Goal: Transaction & Acquisition: Download file/media

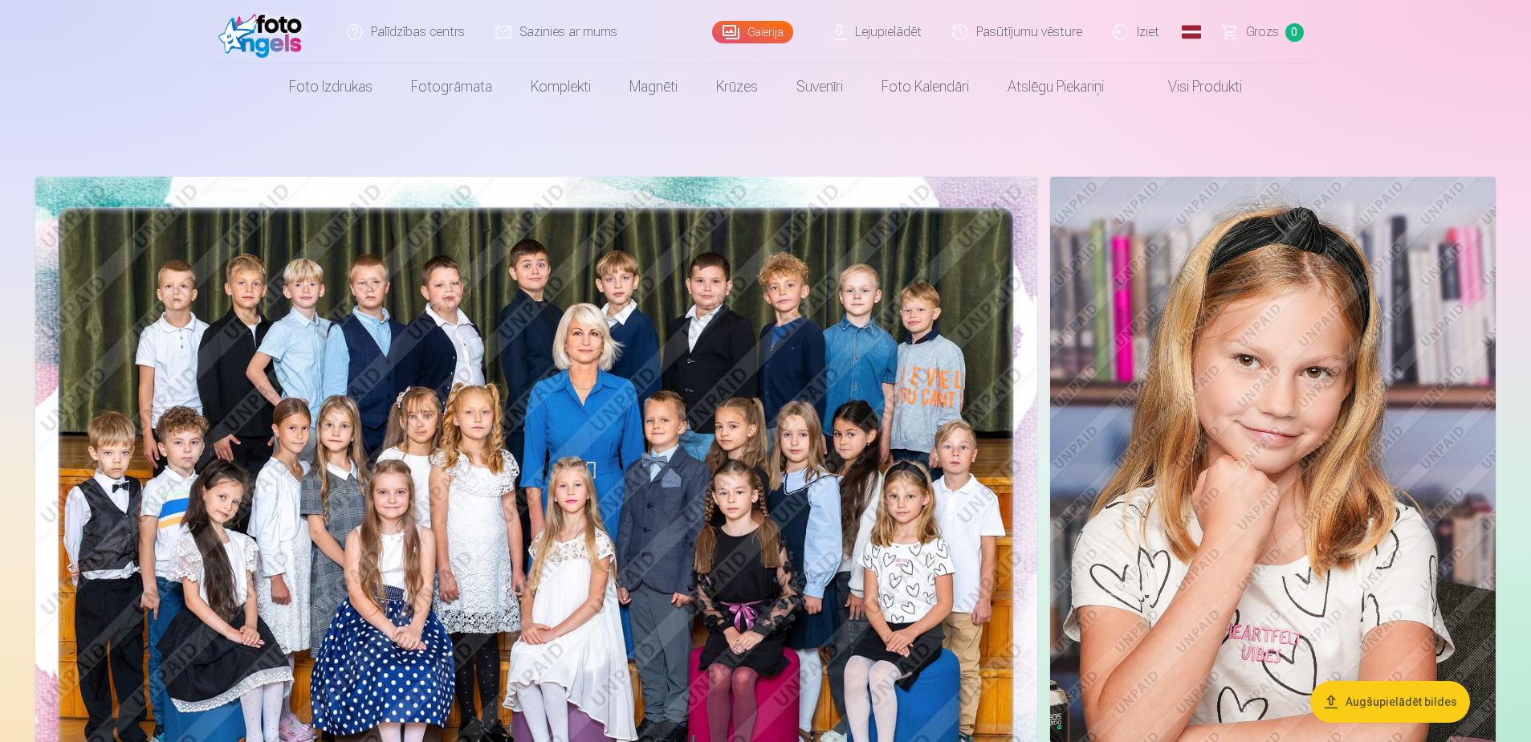
click at [901, 30] on link "Lejupielādēt" at bounding box center [876, 32] width 121 height 64
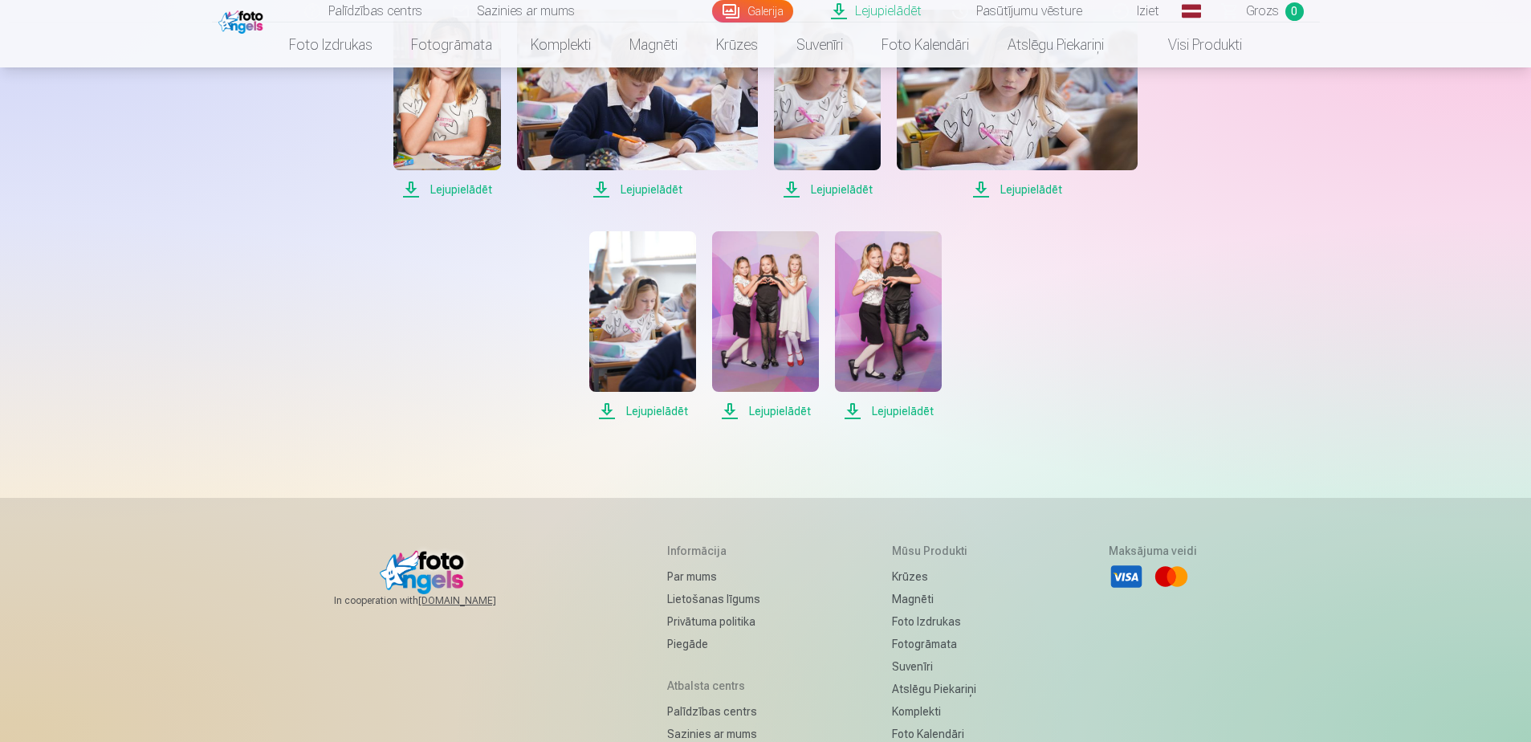
scroll to position [883, 0]
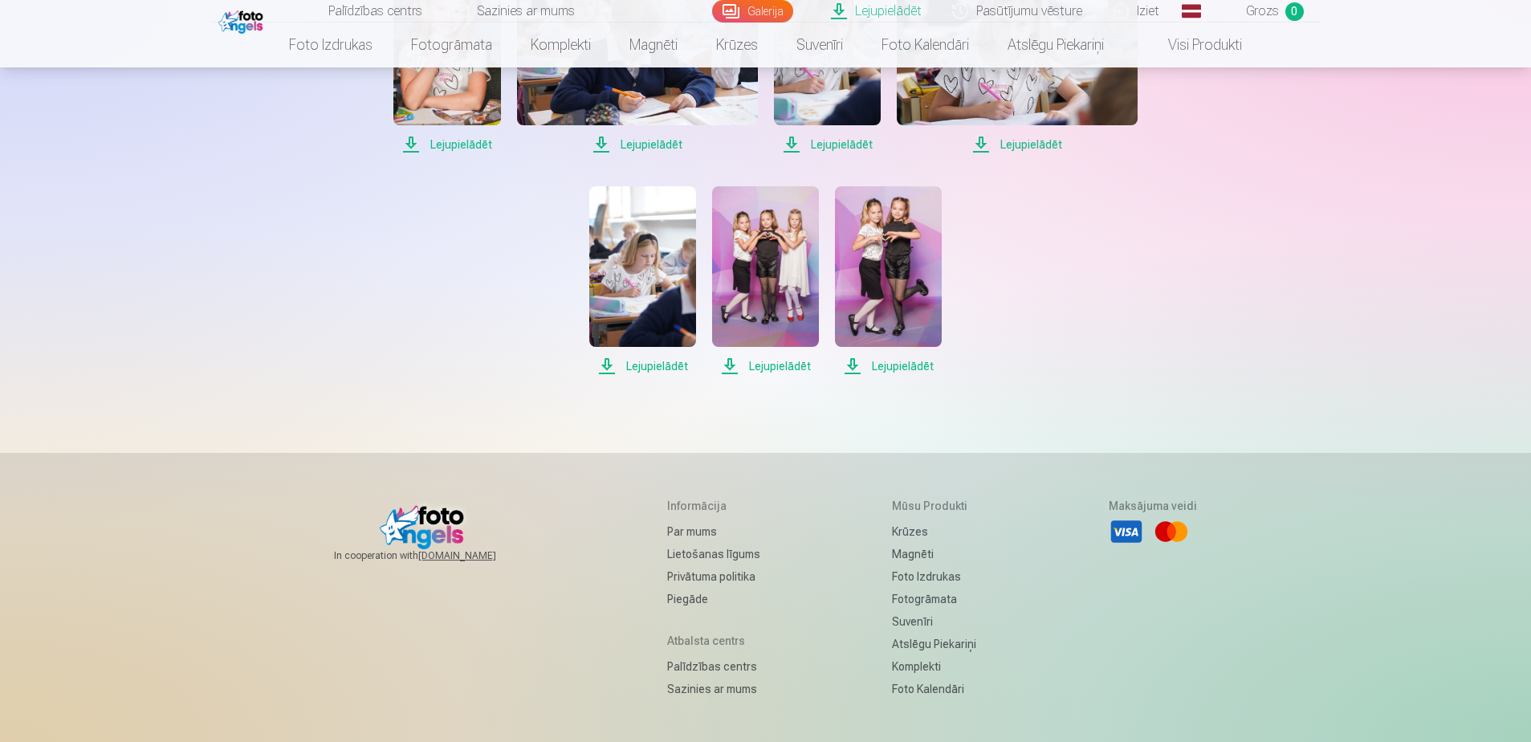
click at [891, 365] on span "Lejupielādēt" at bounding box center [888, 365] width 107 height 19
click at [777, 370] on span "Lejupielādēt" at bounding box center [765, 365] width 107 height 19
click at [648, 362] on span "Lejupielādēt" at bounding box center [642, 365] width 107 height 19
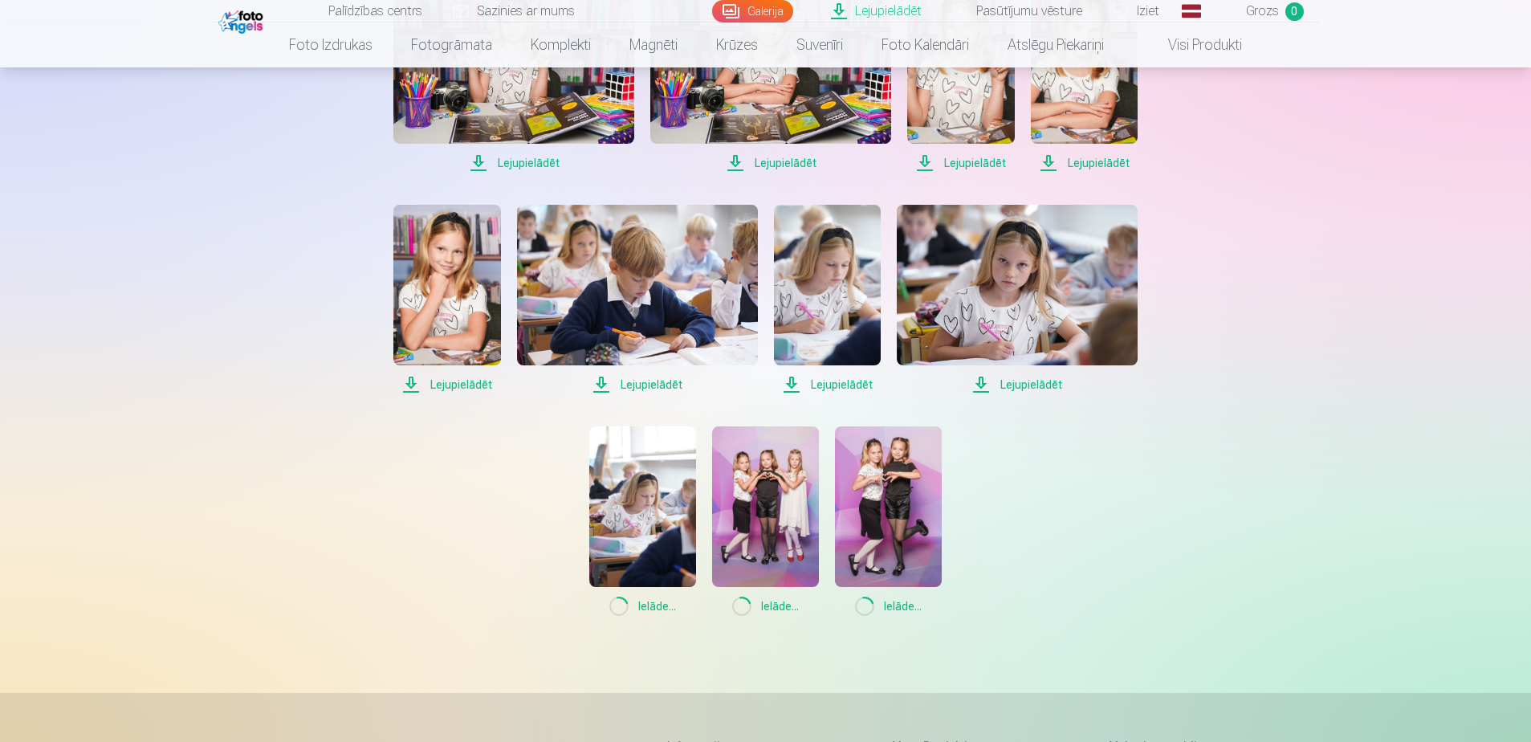
scroll to position [642, 0]
click at [1029, 392] on span "Lejupielādēt" at bounding box center [1017, 385] width 241 height 19
click at [813, 384] on span "Lejupielādēt" at bounding box center [827, 385] width 107 height 19
click at [433, 383] on span "Lejupielādēt" at bounding box center [446, 385] width 107 height 19
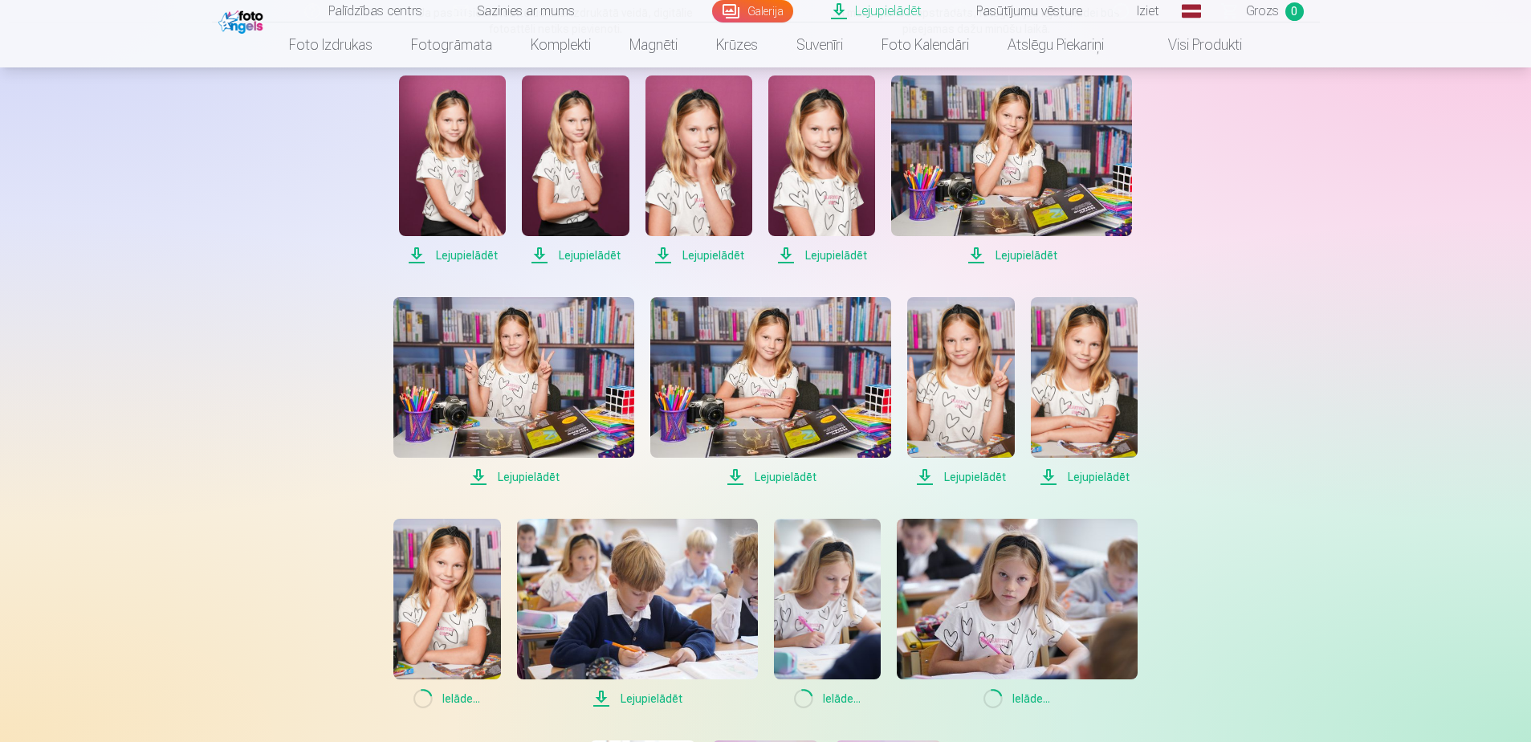
scroll to position [321, 0]
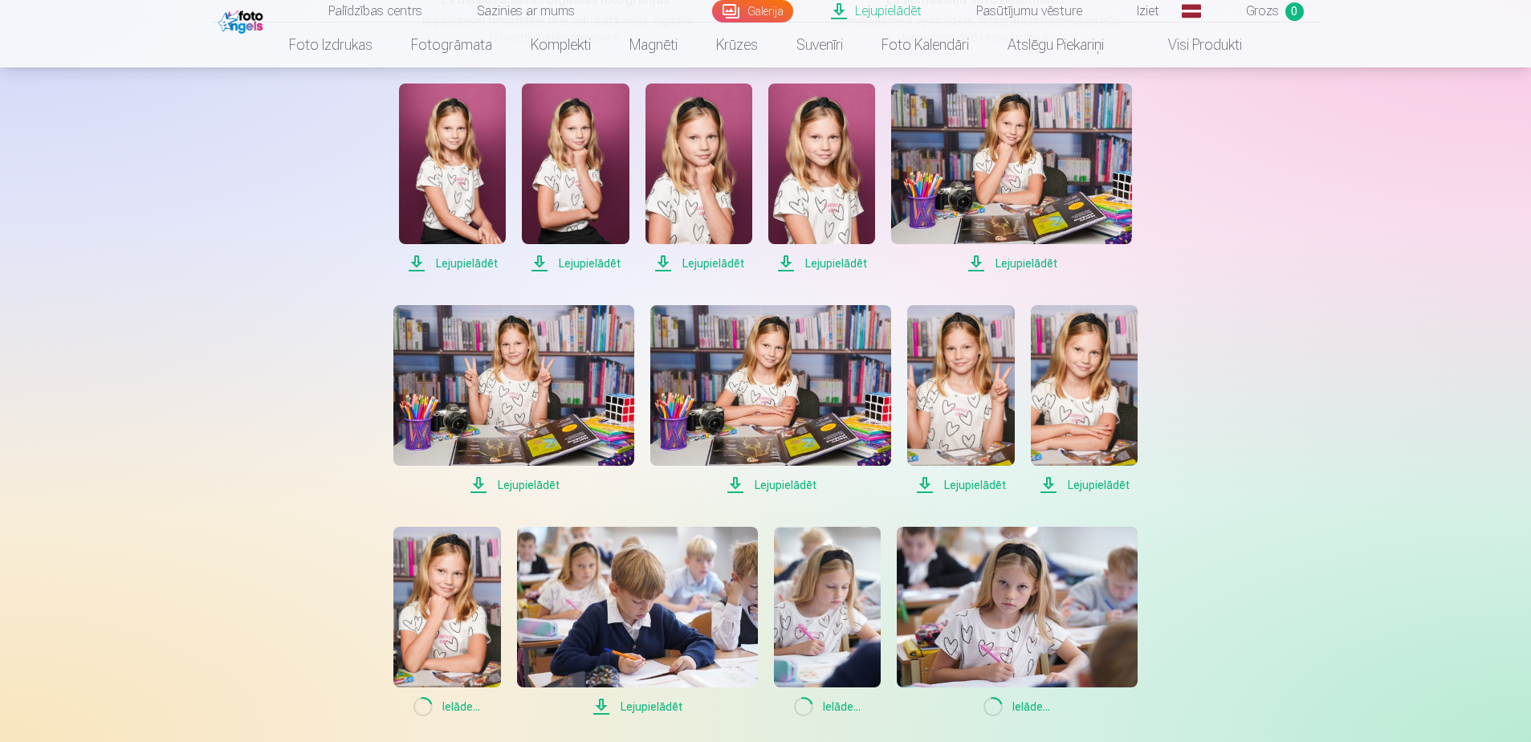
click at [527, 478] on span "Lejupielādēt" at bounding box center [513, 484] width 241 height 19
click at [804, 481] on span "Lejupielādēt" at bounding box center [770, 484] width 241 height 19
click at [1001, 482] on span "Lejupielādēt" at bounding box center [960, 484] width 107 height 19
click at [1124, 479] on span "Lejupielādēt" at bounding box center [1084, 484] width 107 height 19
click at [1045, 264] on span "Lejupielādēt" at bounding box center [1011, 263] width 241 height 19
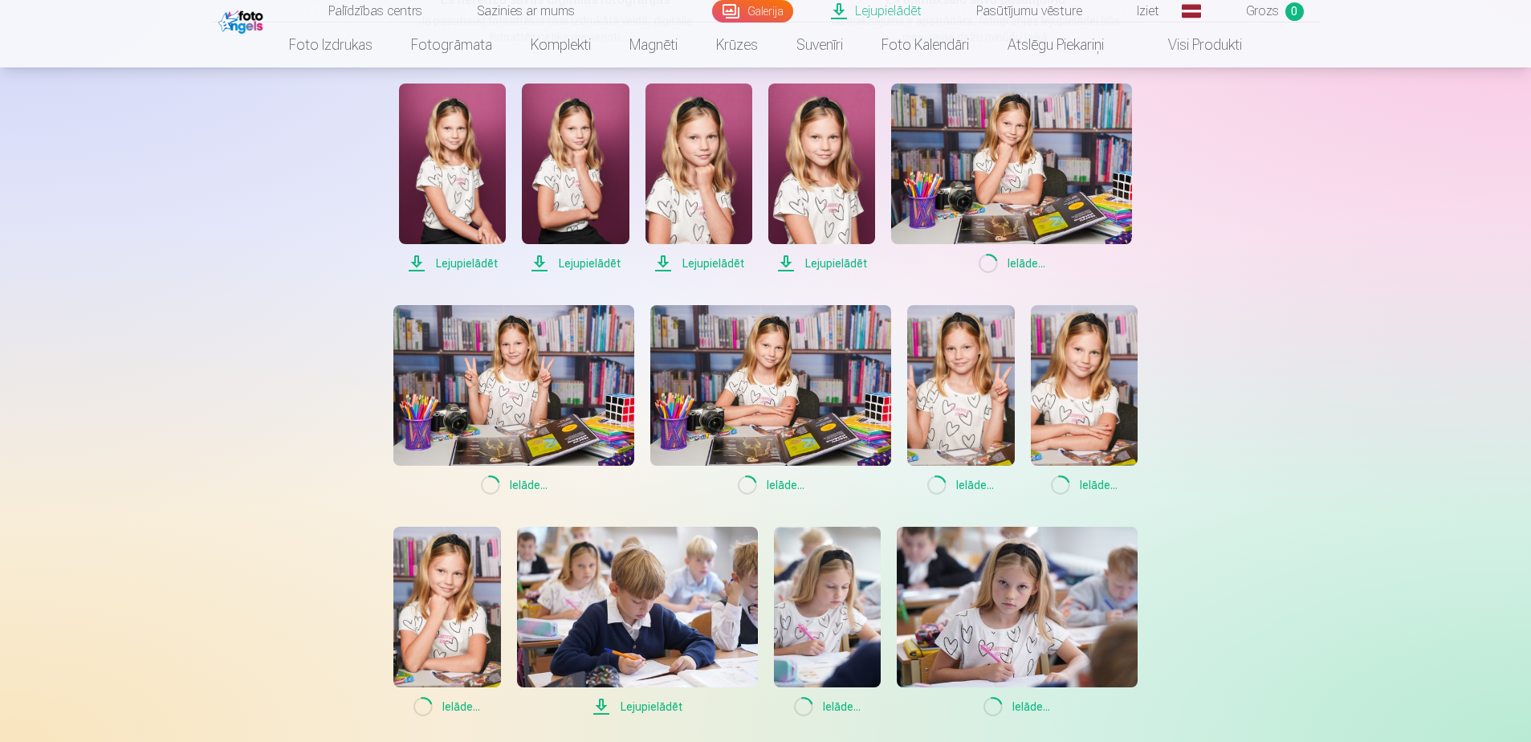
click at [850, 262] on span "Lejupielādēt" at bounding box center [821, 263] width 107 height 19
drag, startPoint x: 714, startPoint y: 263, endPoint x: 658, endPoint y: 267, distance: 56.3
click at [714, 264] on span "Lejupielādēt" at bounding box center [698, 263] width 107 height 19
click at [590, 265] on span "Lejupielādēt" at bounding box center [575, 263] width 107 height 19
click at [482, 266] on span "Lejupielādēt" at bounding box center [452, 263] width 107 height 19
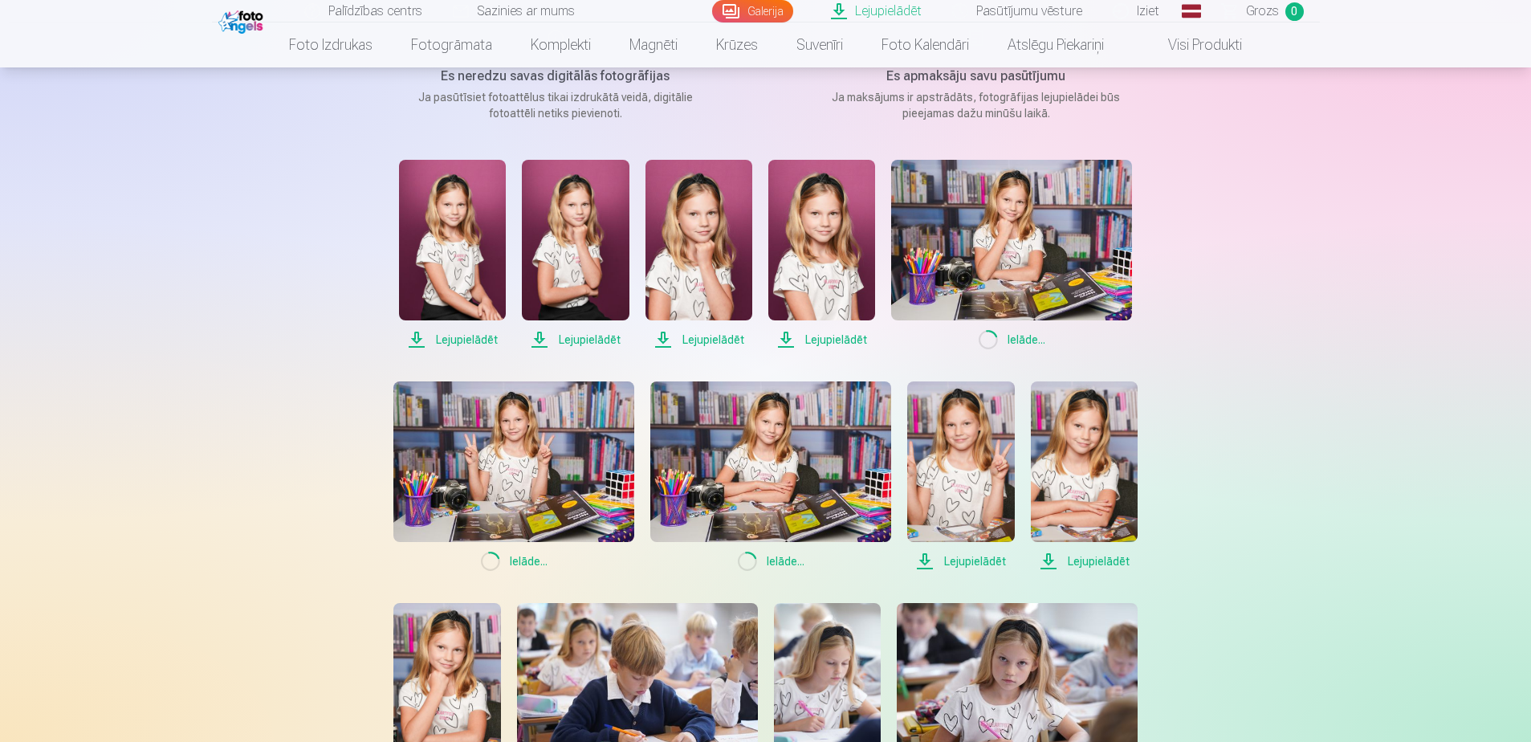
scroll to position [241, 0]
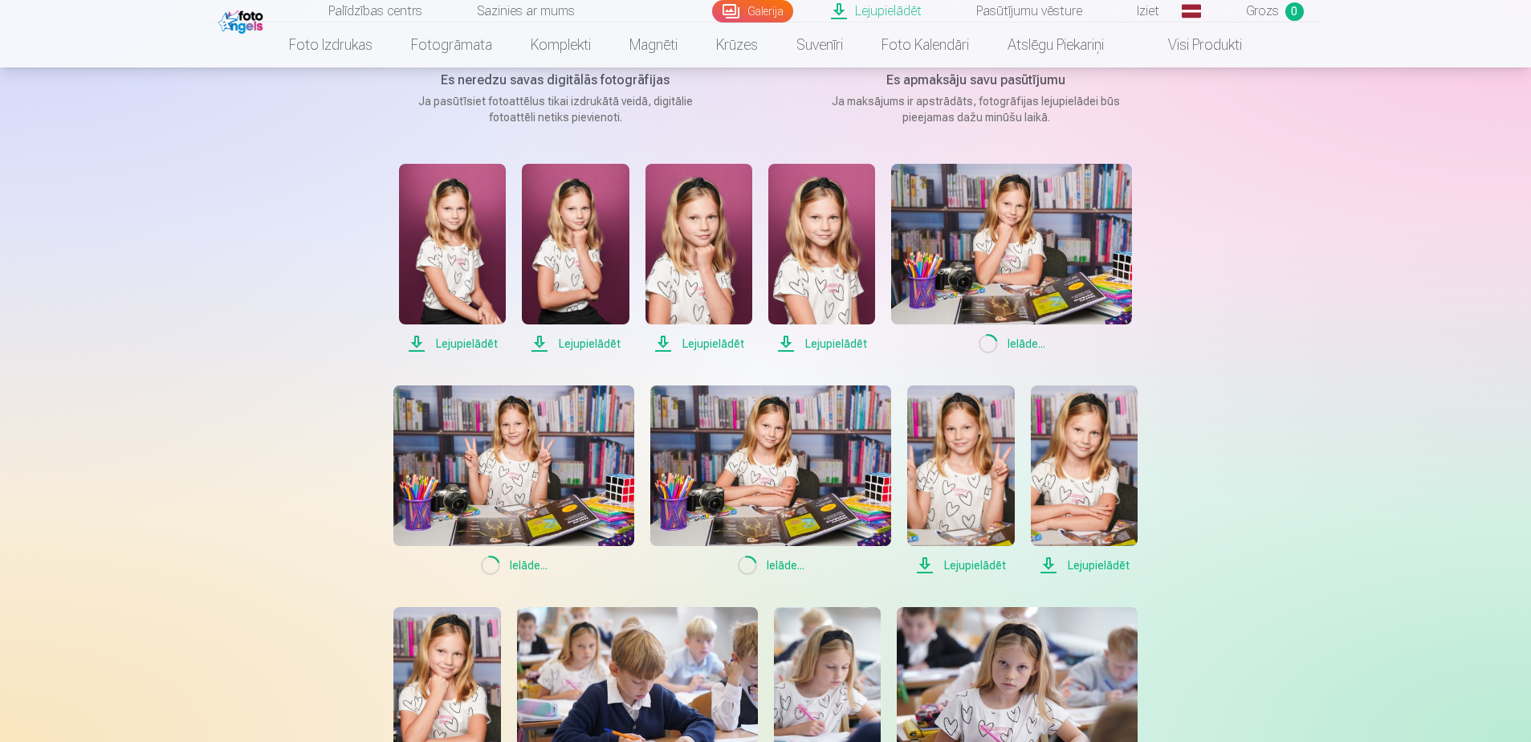
click at [1376, 604] on div "Palīdzības centrs Sazinies ar mums Galerija Lejupielādēt Pasūtījumu vēsture Izi…" at bounding box center [765, 647] width 1531 height 1777
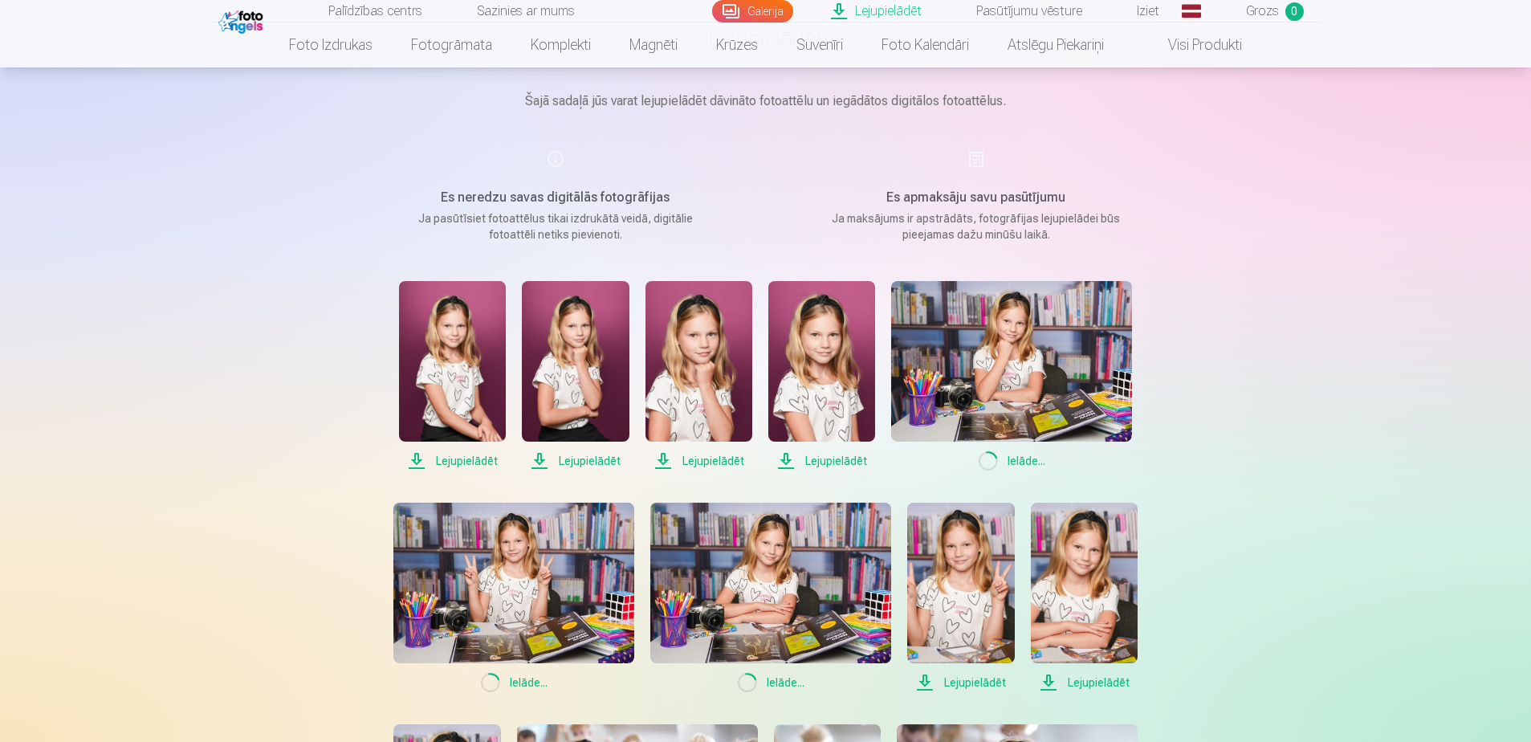
scroll to position [0, 0]
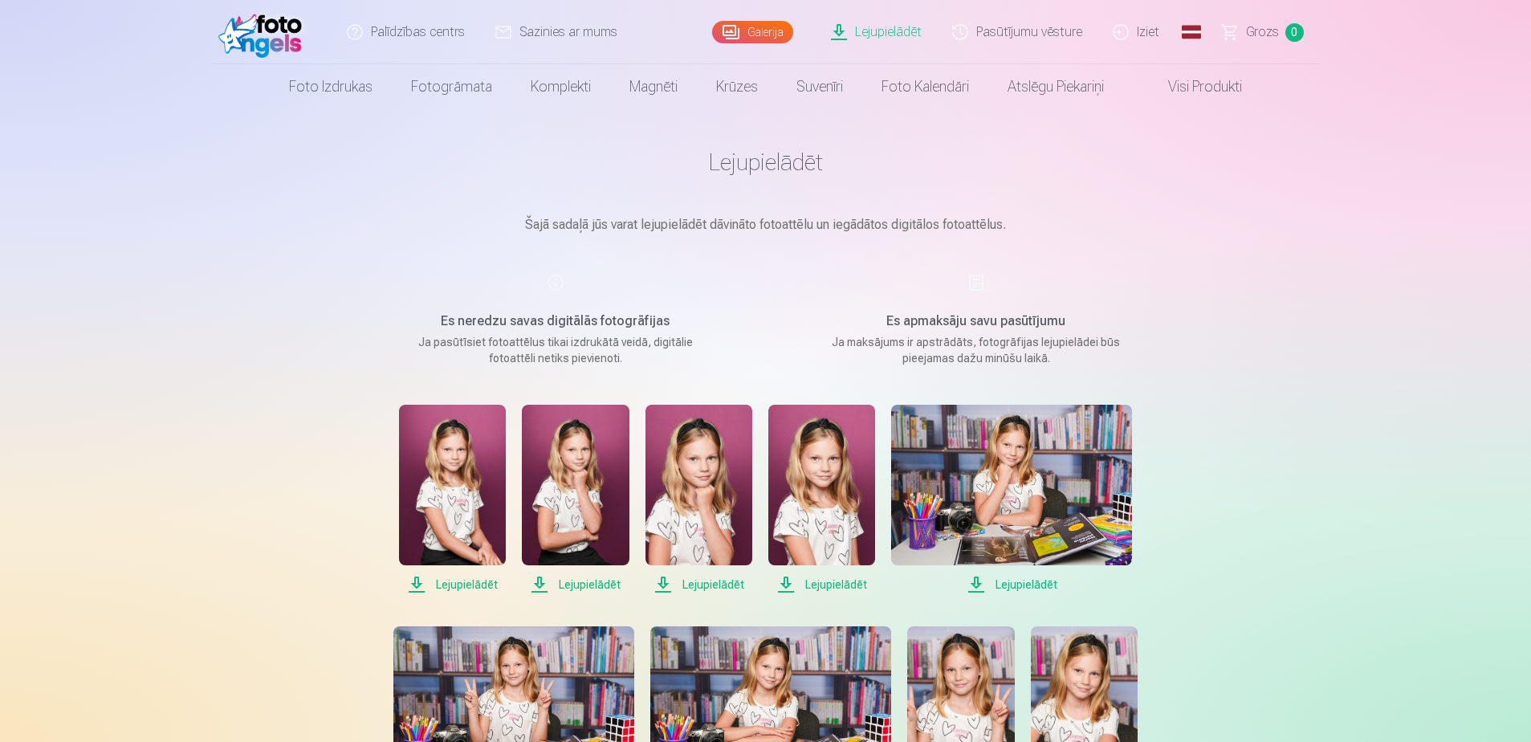
click at [461, 584] on span "Lejupielādēt" at bounding box center [452, 584] width 107 height 19
click at [719, 581] on span "Lejupielādēt" at bounding box center [698, 584] width 107 height 19
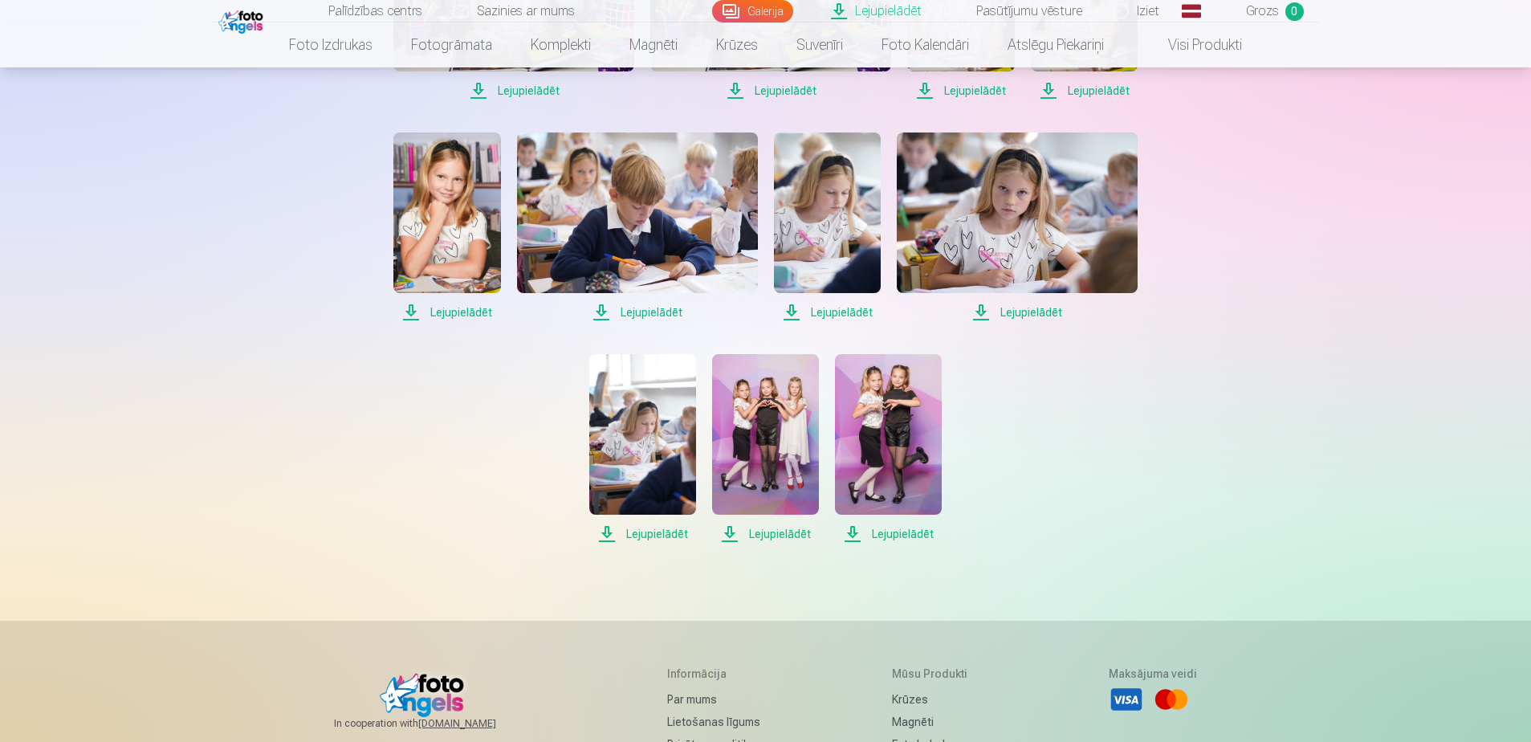
scroll to position [722, 0]
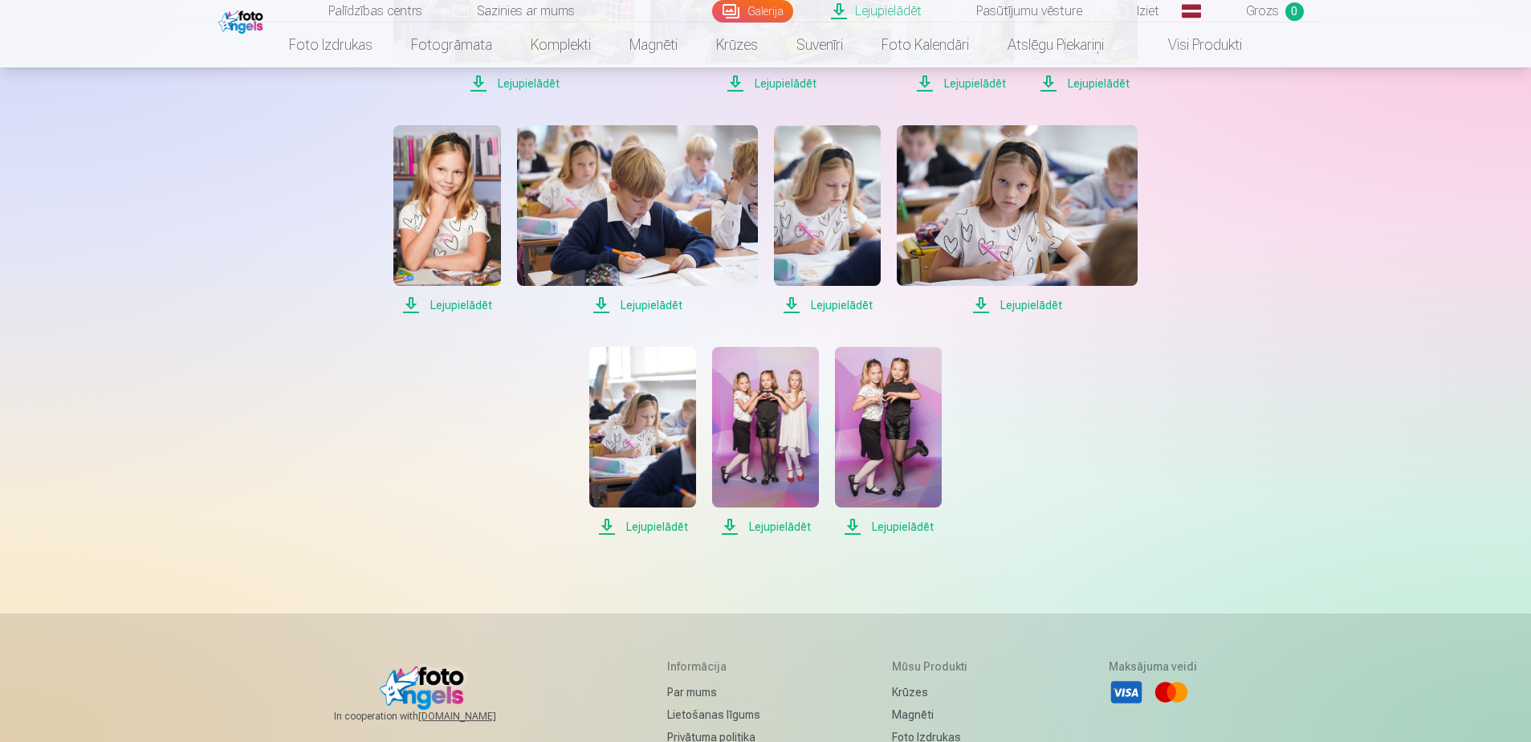
click at [864, 532] on span "Lejupielādēt" at bounding box center [888, 526] width 107 height 19
click at [871, 532] on span "Lejupielādēt" at bounding box center [888, 526] width 107 height 19
click at [909, 526] on span "Lejupielādēt" at bounding box center [888, 526] width 107 height 19
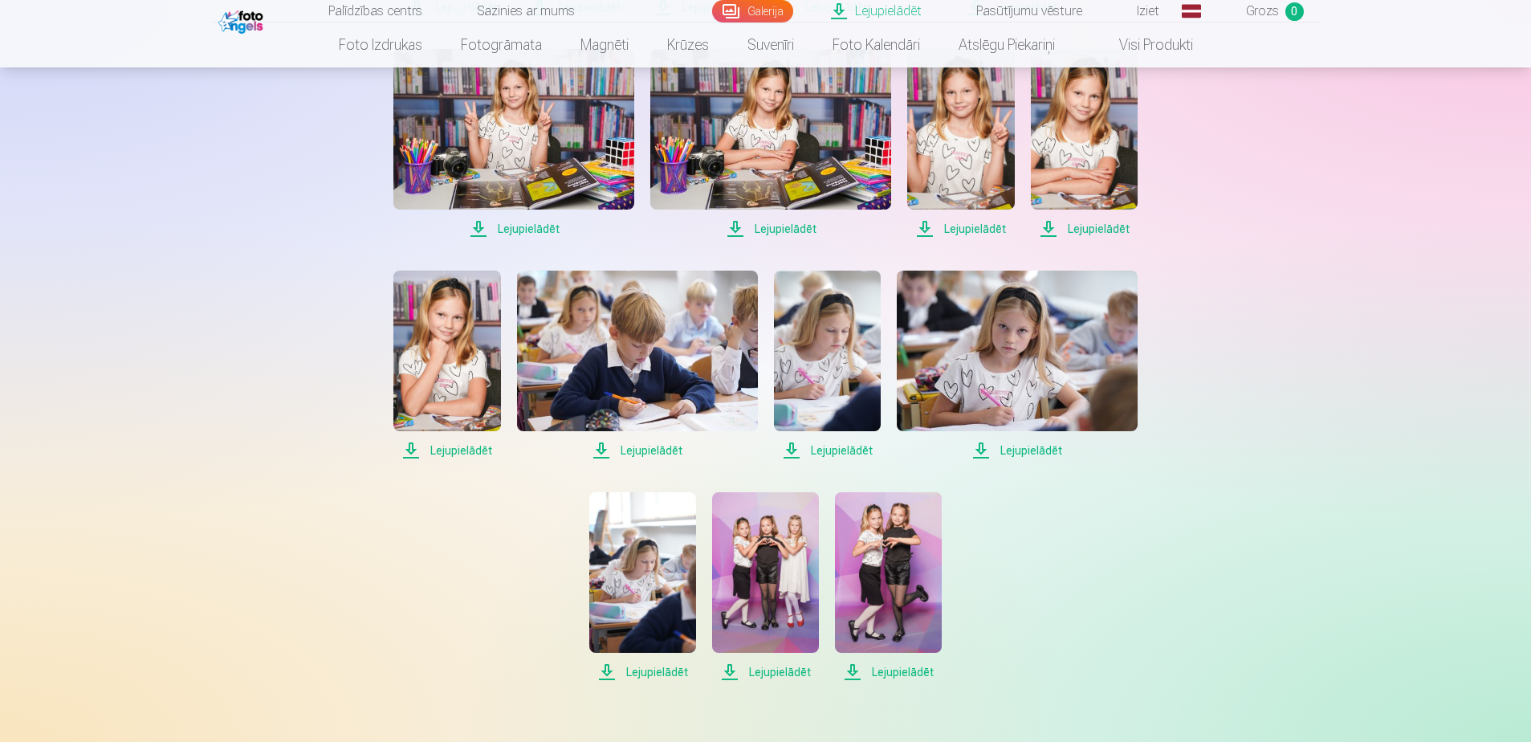
scroll to position [722, 0]
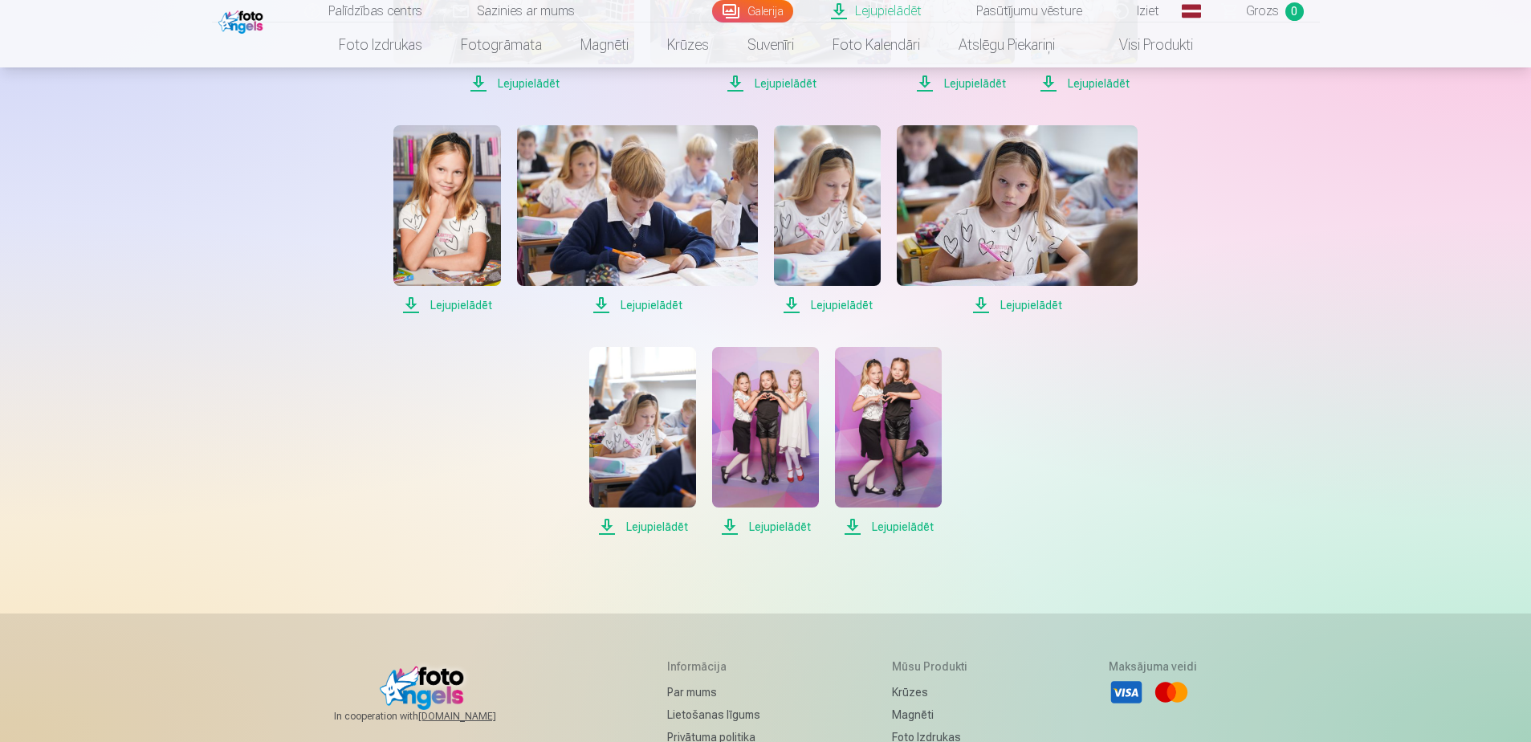
click at [903, 522] on span "Lejupielādēt" at bounding box center [888, 526] width 107 height 19
click at [766, 523] on span "Lejupielādēt" at bounding box center [765, 526] width 107 height 19
drag, startPoint x: 656, startPoint y: 527, endPoint x: 674, endPoint y: 523, distance: 18.7
click at [656, 527] on span "Lejupielādēt" at bounding box center [642, 526] width 107 height 19
click at [1028, 307] on span "Lejupielādēt" at bounding box center [1017, 304] width 241 height 19
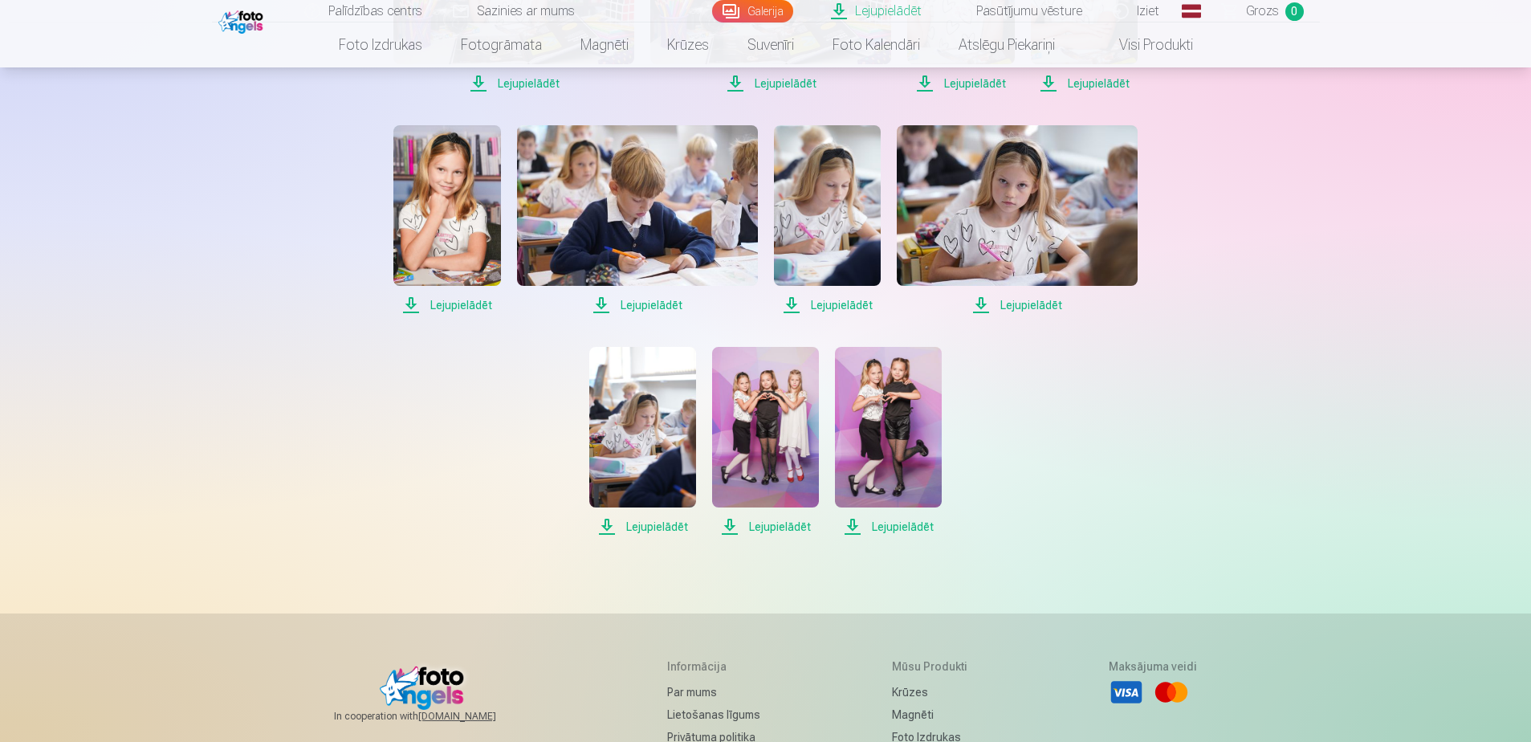
click at [835, 303] on span "Lejupielādēt" at bounding box center [827, 304] width 107 height 19
click at [443, 304] on span "Lejupielādēt" at bounding box center [446, 304] width 107 height 19
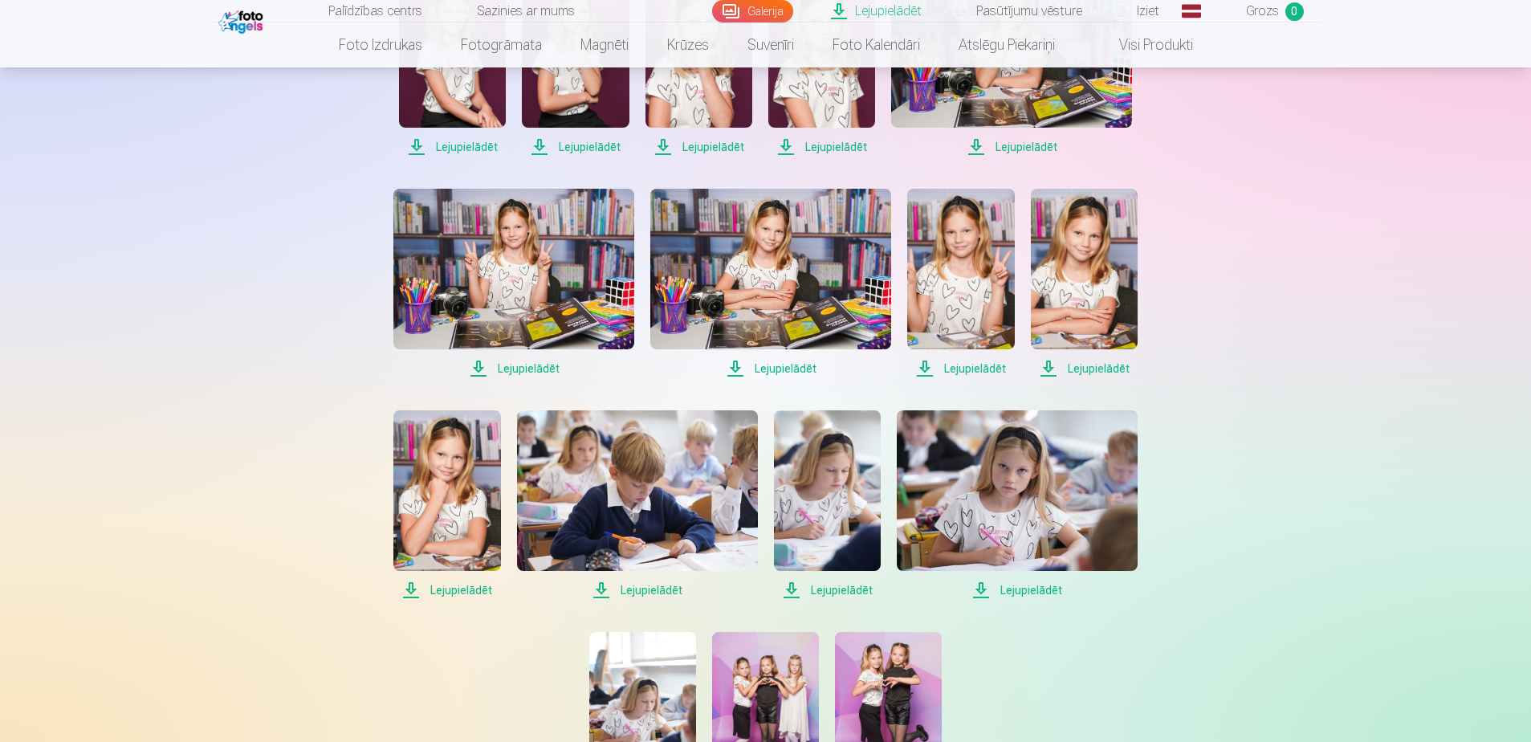
scroll to position [401, 0]
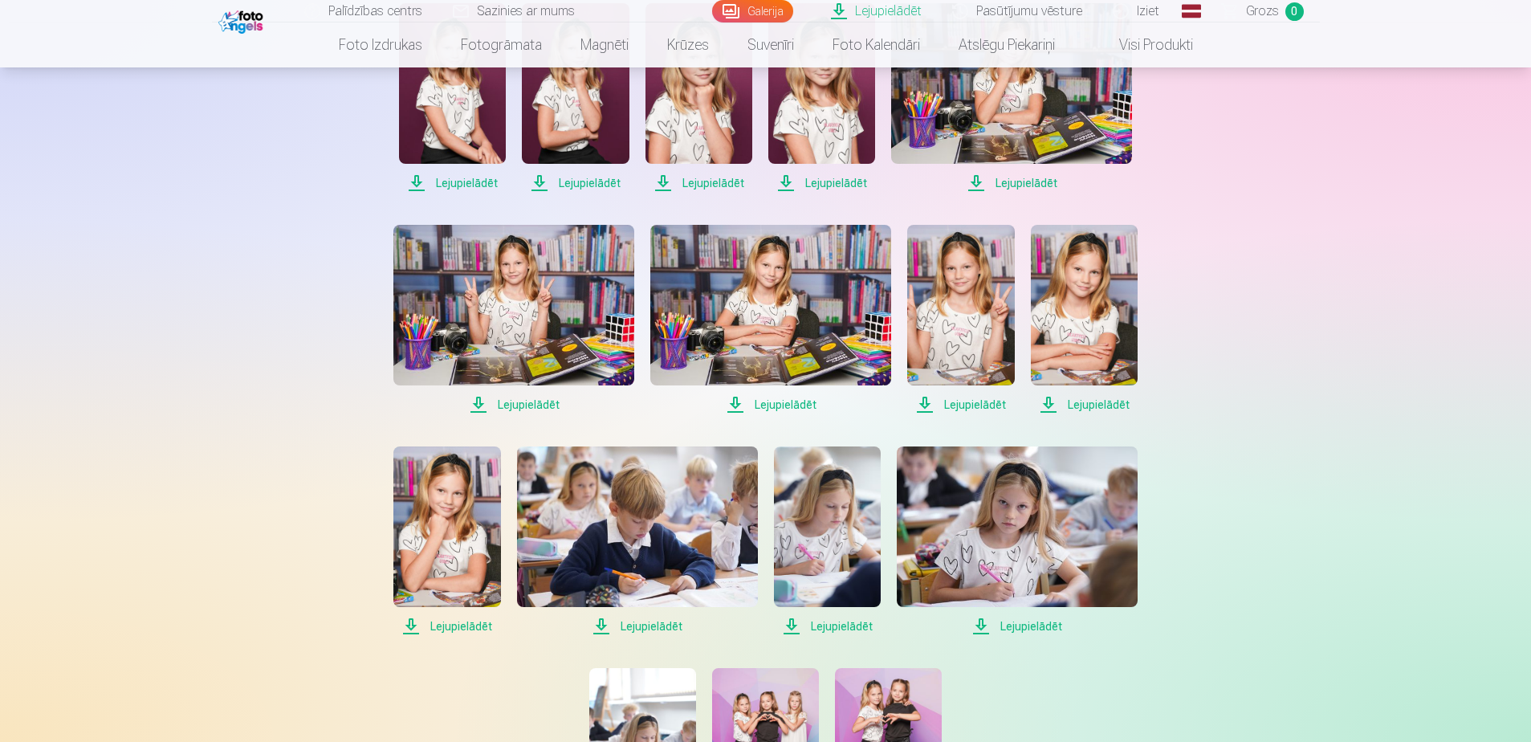
click at [515, 407] on span "Lejupielādēt" at bounding box center [513, 404] width 241 height 19
click at [781, 404] on span "Lejupielādēt" at bounding box center [770, 404] width 241 height 19
click at [963, 405] on span "Lejupielādēt" at bounding box center [960, 404] width 107 height 19
click at [1100, 405] on span "Lejupielādēt" at bounding box center [1084, 404] width 107 height 19
click at [1011, 183] on span "Lejupielādēt" at bounding box center [1011, 182] width 241 height 19
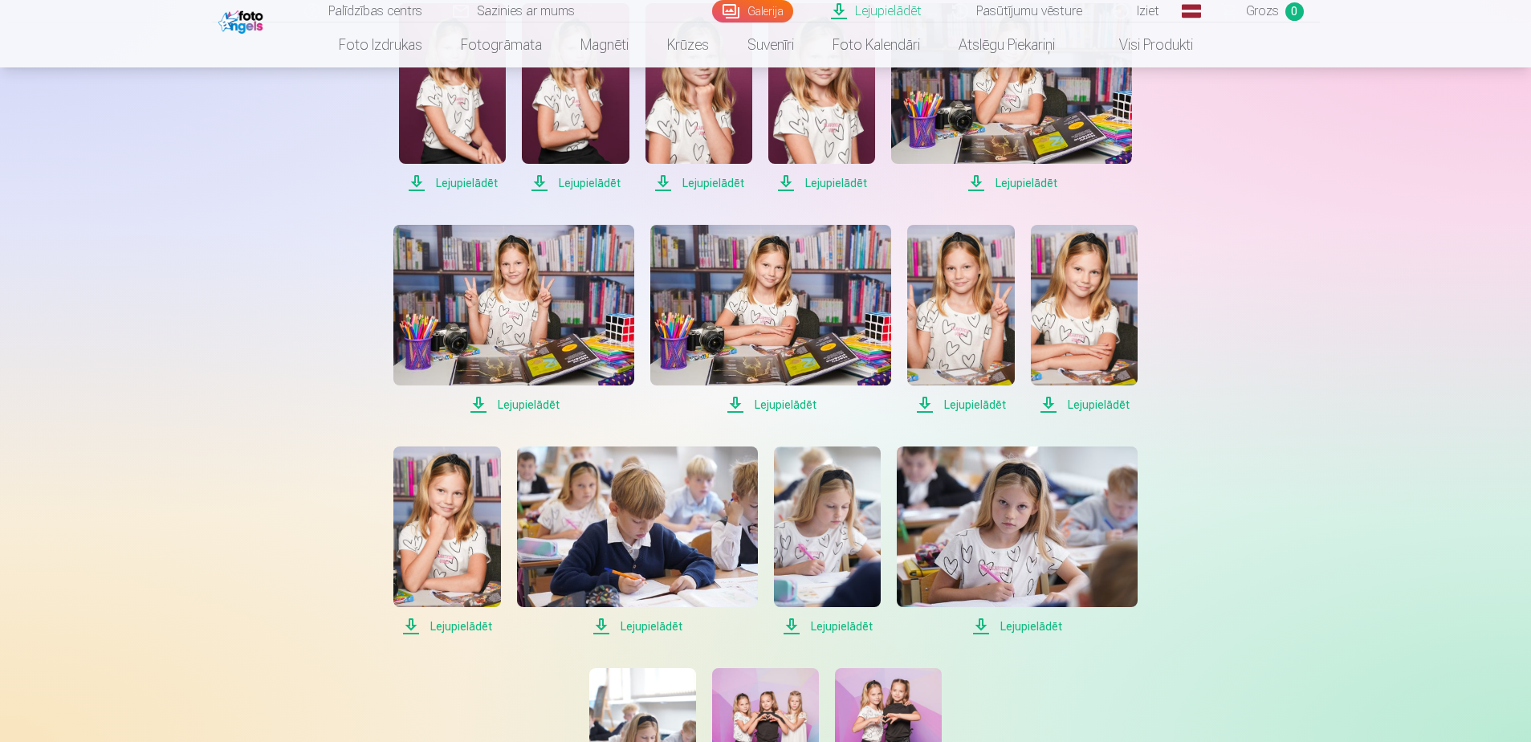
click at [856, 187] on span "Lejupielādēt" at bounding box center [821, 182] width 107 height 19
click at [571, 179] on span "Lejupielādēt" at bounding box center [575, 182] width 107 height 19
click at [482, 181] on span "Lejupielādēt" at bounding box center [452, 182] width 107 height 19
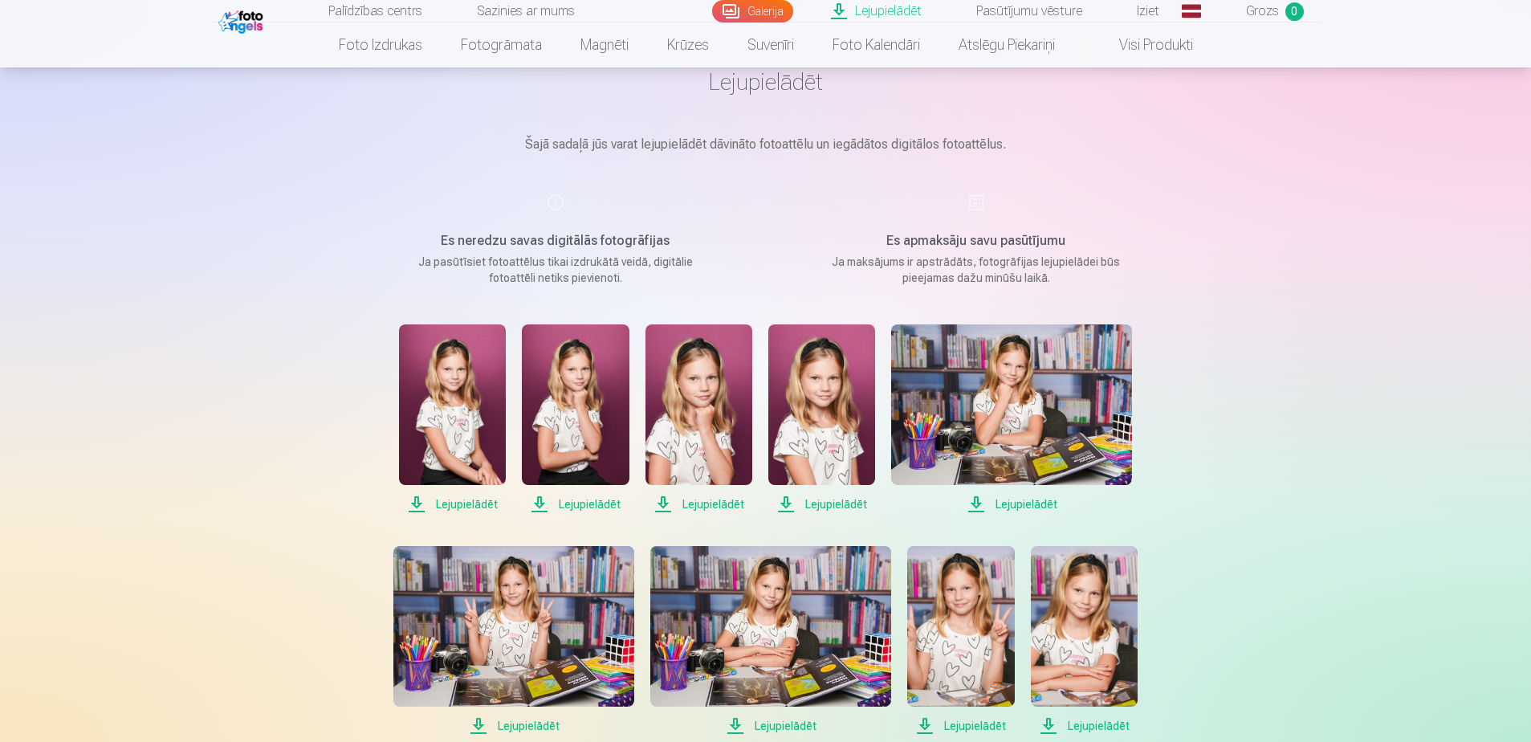
scroll to position [0, 0]
